Goal: Transaction & Acquisition: Book appointment/travel/reservation

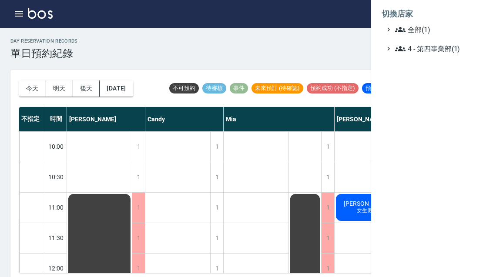
scroll to position [351, 83]
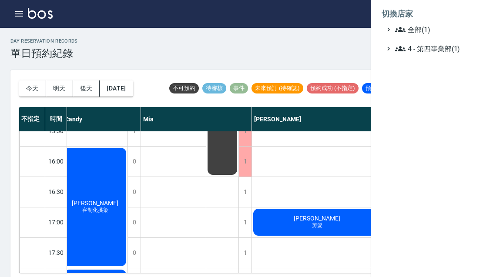
click at [305, 37] on div at bounding box center [246, 138] width 493 height 277
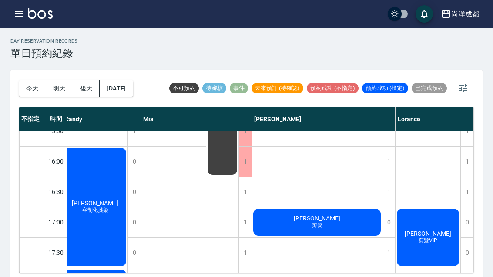
click at [44, 101] on div "[DATE] [DATE] [DATE] [DATE]" at bounding box center [76, 88] width 114 height 37
click at [33, 94] on button "今天" at bounding box center [32, 89] width 27 height 16
click at [35, 96] on button "今天" at bounding box center [32, 89] width 27 height 16
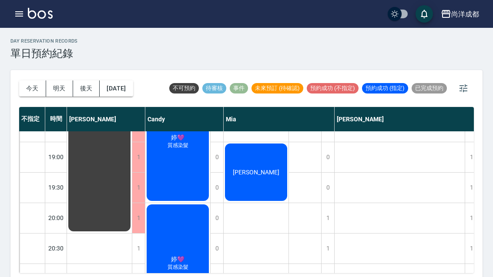
scroll to position [540, 0]
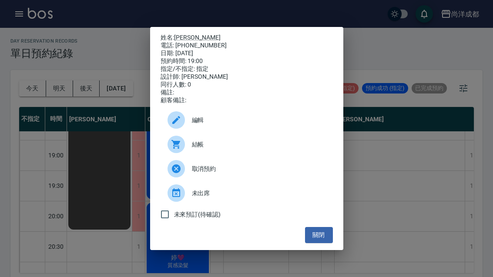
click at [414, 172] on div "姓名: [PERSON_NAME] 電話: [PHONE_NUMBER] 日期: [DATE] 預約時間: 19:00 指定/不指定: 指定 設計師: [PE…" at bounding box center [246, 138] width 493 height 277
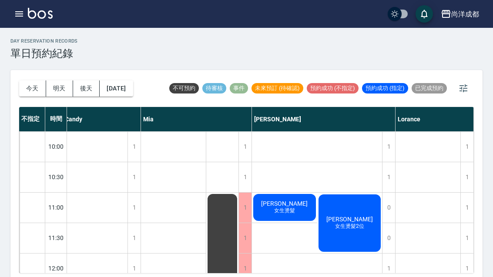
scroll to position [0, 83]
click at [56, 81] on button "明天" at bounding box center [59, 89] width 27 height 16
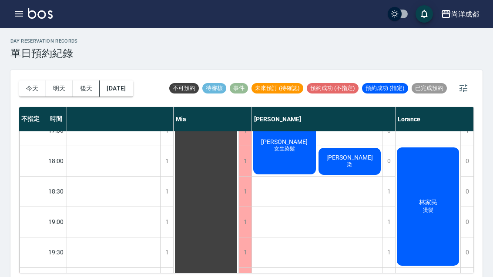
scroll to position [473, 115]
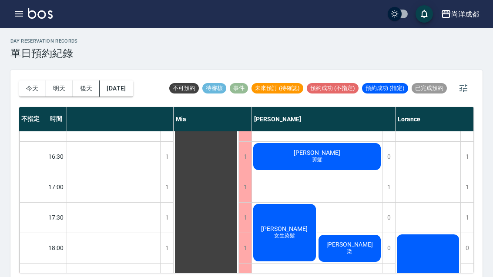
click at [63, 93] on button "明天" at bounding box center [59, 89] width 27 height 16
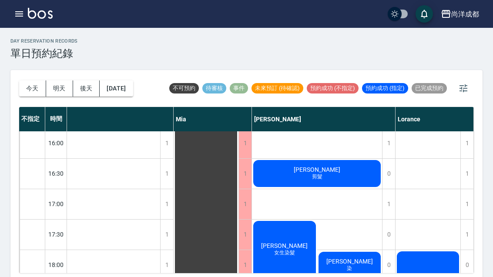
click at [63, 93] on button "明天" at bounding box center [59, 89] width 27 height 16
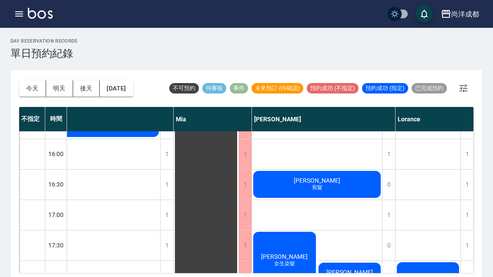
click at [58, 81] on button "明天" at bounding box center [59, 89] width 27 height 16
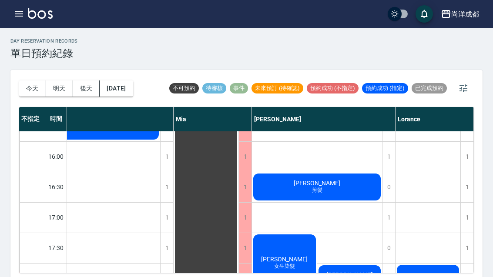
click at [58, 81] on button "明天" at bounding box center [59, 89] width 27 height 16
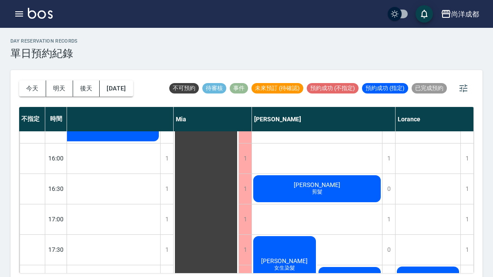
click at [52, 85] on button "明天" at bounding box center [59, 89] width 27 height 16
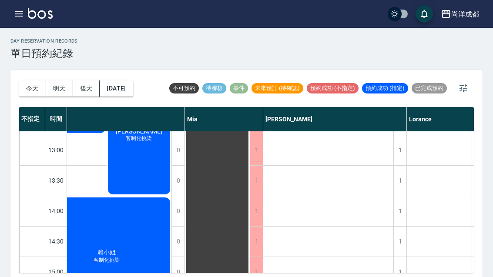
click at [59, 92] on button "明天" at bounding box center [59, 89] width 27 height 16
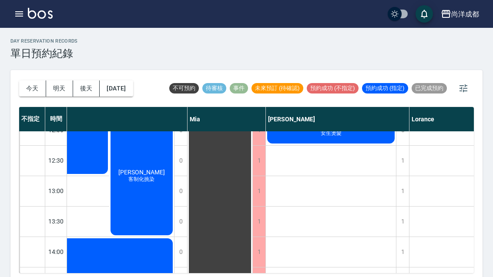
click at [58, 92] on button "明天" at bounding box center [59, 89] width 27 height 16
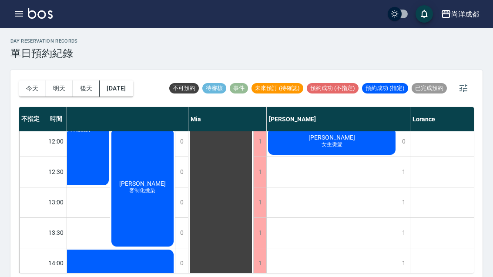
click at [51, 86] on button "明天" at bounding box center [59, 89] width 27 height 16
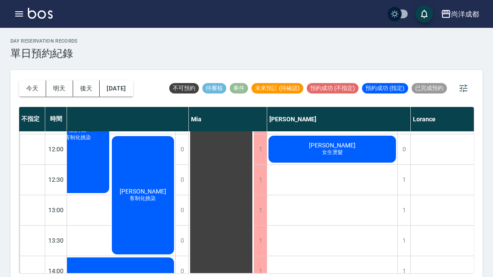
click at [112, 93] on button "[DATE]" at bounding box center [116, 89] width 33 height 16
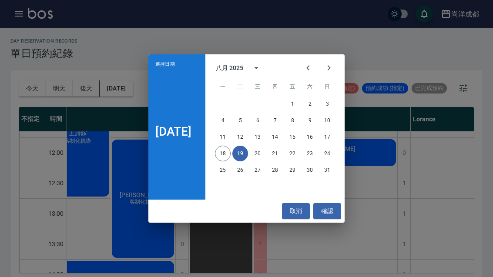
click at [115, 94] on div "選擇日期 [DATE] 八月 2025 一 二 三 四 五 六 日 1 2 3 4 5 6 7 8 9 10 11 12 13 14 15 16 17 18 …" at bounding box center [246, 138] width 493 height 277
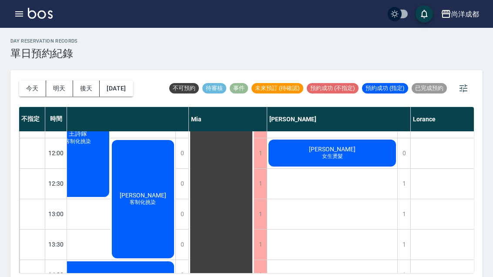
click at [108, 88] on button "[DATE]" at bounding box center [116, 89] width 33 height 16
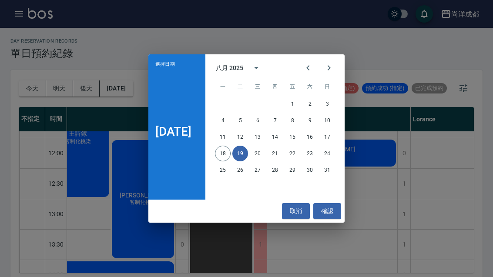
click at [293, 208] on button "取消" at bounding box center [296, 211] width 28 height 16
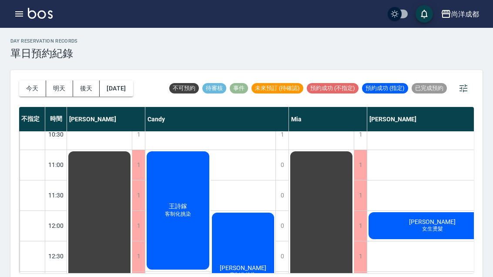
scroll to position [53, -1]
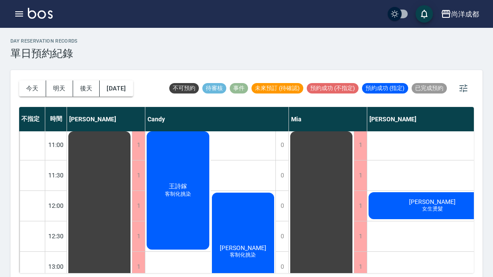
click at [33, 91] on button "今天" at bounding box center [32, 89] width 27 height 16
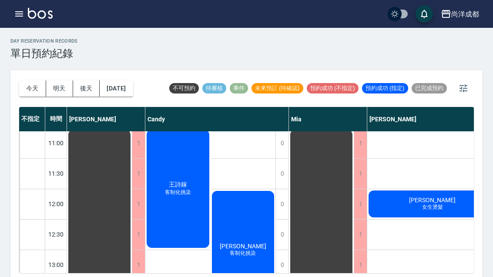
click at [32, 91] on div at bounding box center [246, 138] width 493 height 277
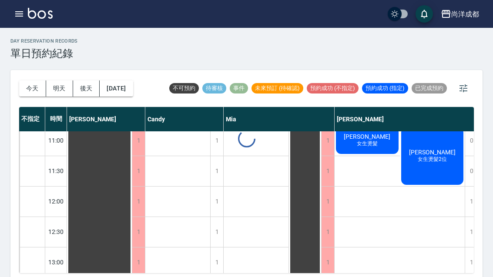
click at [24, 90] on button "今天" at bounding box center [32, 89] width 27 height 16
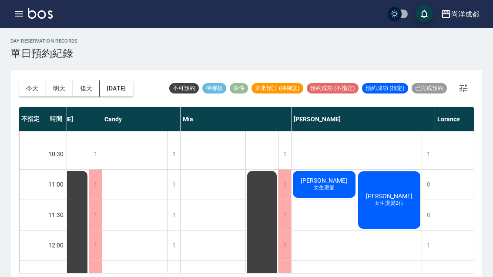
scroll to position [24, 43]
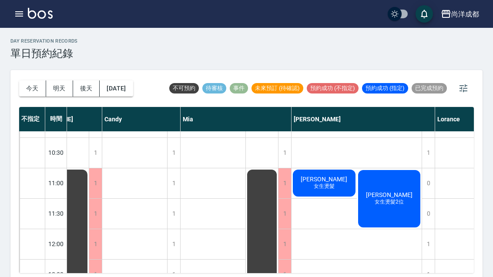
click at [128, 89] on button "[DATE]" at bounding box center [116, 89] width 33 height 16
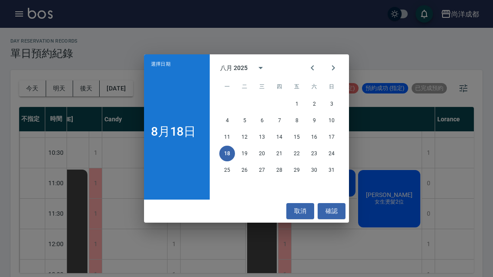
click at [298, 153] on button "22" at bounding box center [297, 154] width 16 height 16
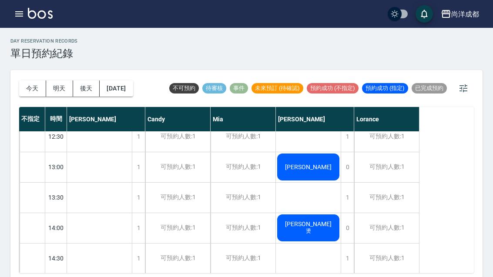
scroll to position [162, 0]
click at [346, 202] on div "1" at bounding box center [347, 198] width 13 height 30
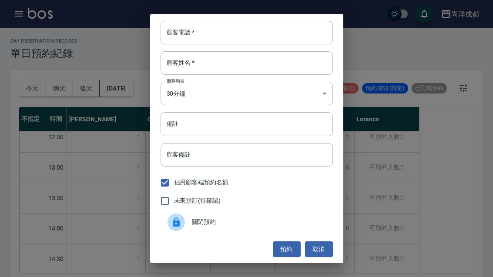
click at [216, 30] on input "顧客電話   *" at bounding box center [247, 33] width 172 height 24
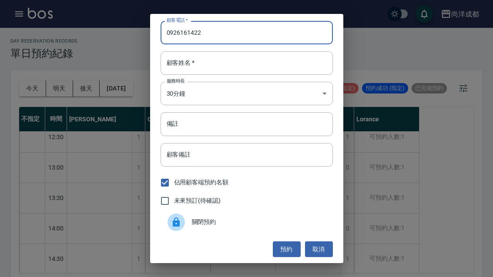
type input "0926161422"
click at [229, 62] on input "顧客姓名   *" at bounding box center [247, 63] width 172 height 24
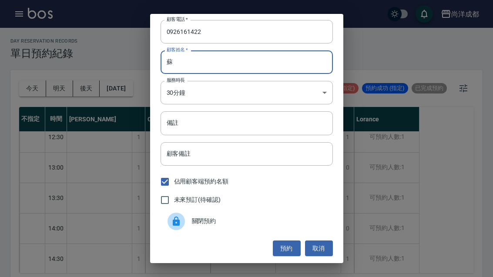
scroll to position [0, 0]
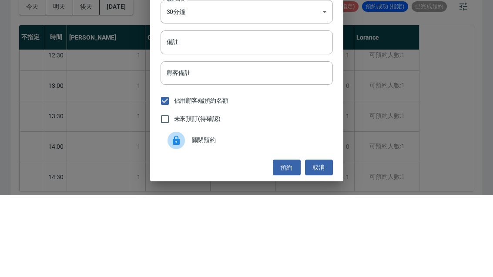
type input "蘇"
click at [195, 112] on input "備註" at bounding box center [247, 124] width 172 height 24
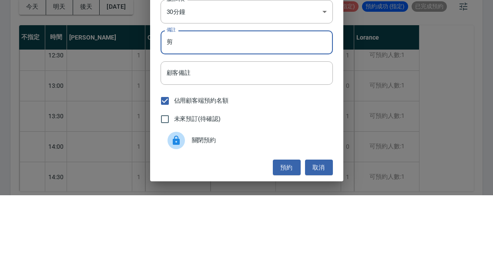
type input "剪"
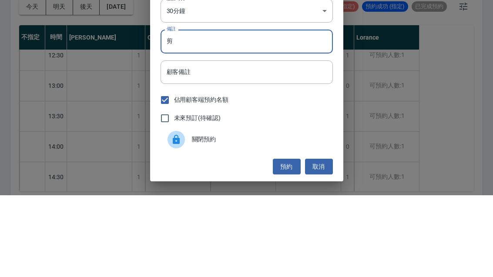
scroll to position [30, 0]
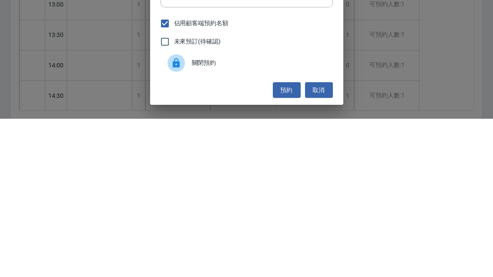
click at [287, 241] on button "預約" at bounding box center [287, 249] width 28 height 16
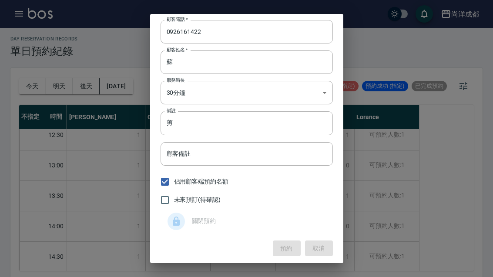
scroll to position [0, 0]
